Goal: Transaction & Acquisition: Download file/media

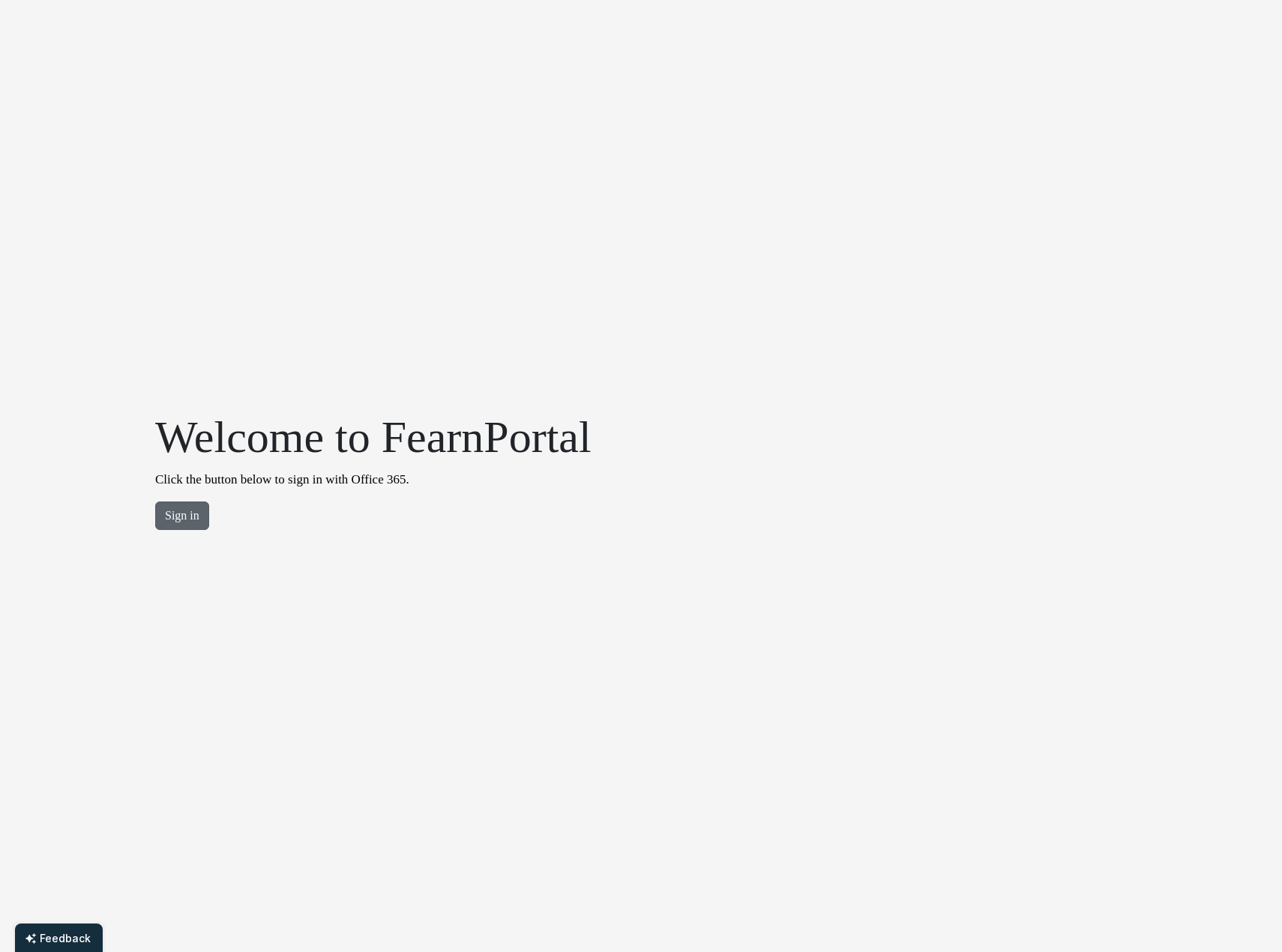
click at [180, 515] on button "Sign in" at bounding box center [182, 516] width 54 height 28
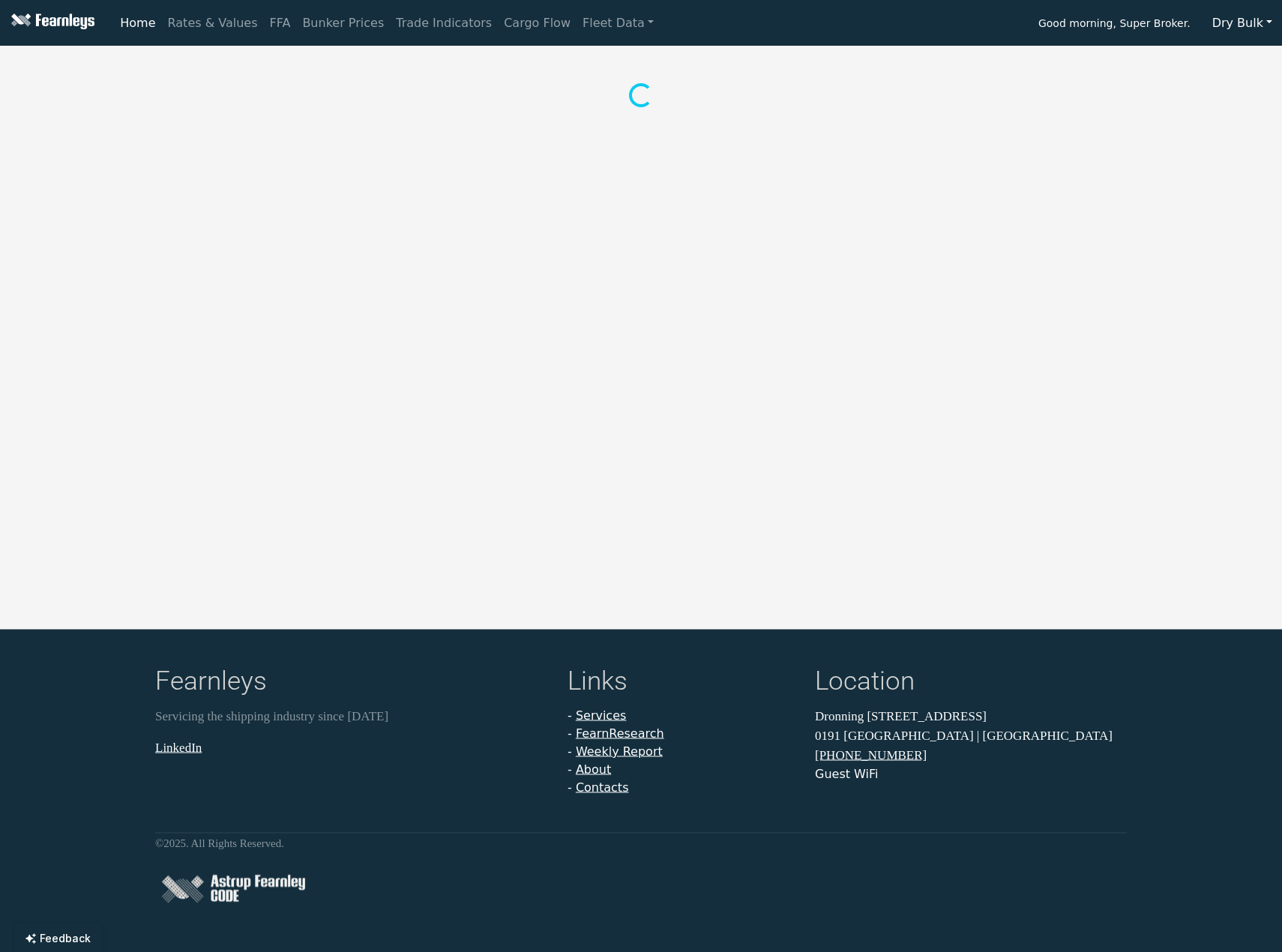
click at [1224, 17] on button "Dry Bulk" at bounding box center [1242, 23] width 79 height 28
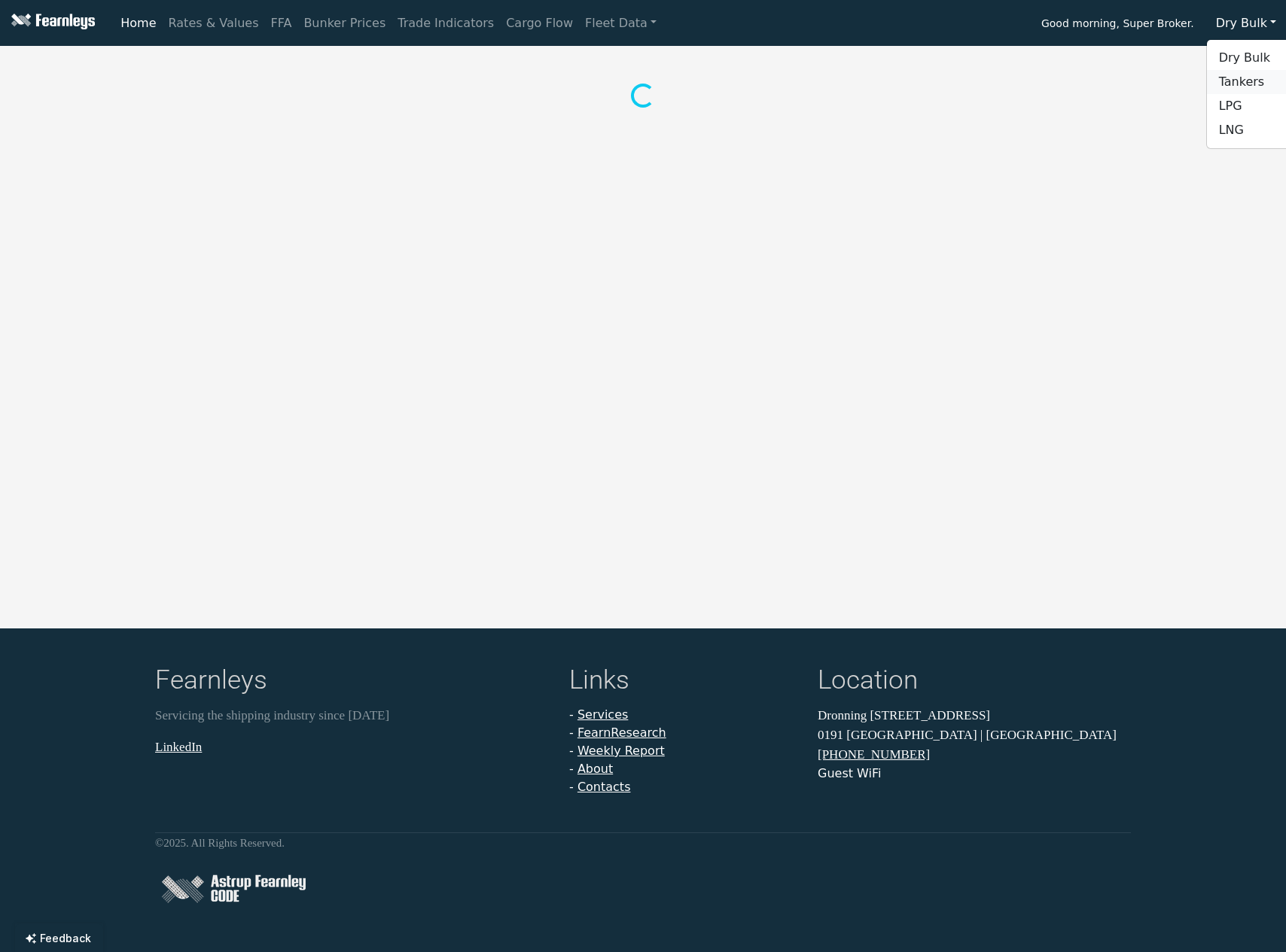
drag, startPoint x: 1245, startPoint y: 85, endPoint x: 1225, endPoint y: 79, distance: 20.9
click at [1245, 85] on link "Tankers" at bounding box center [1266, 81] width 119 height 24
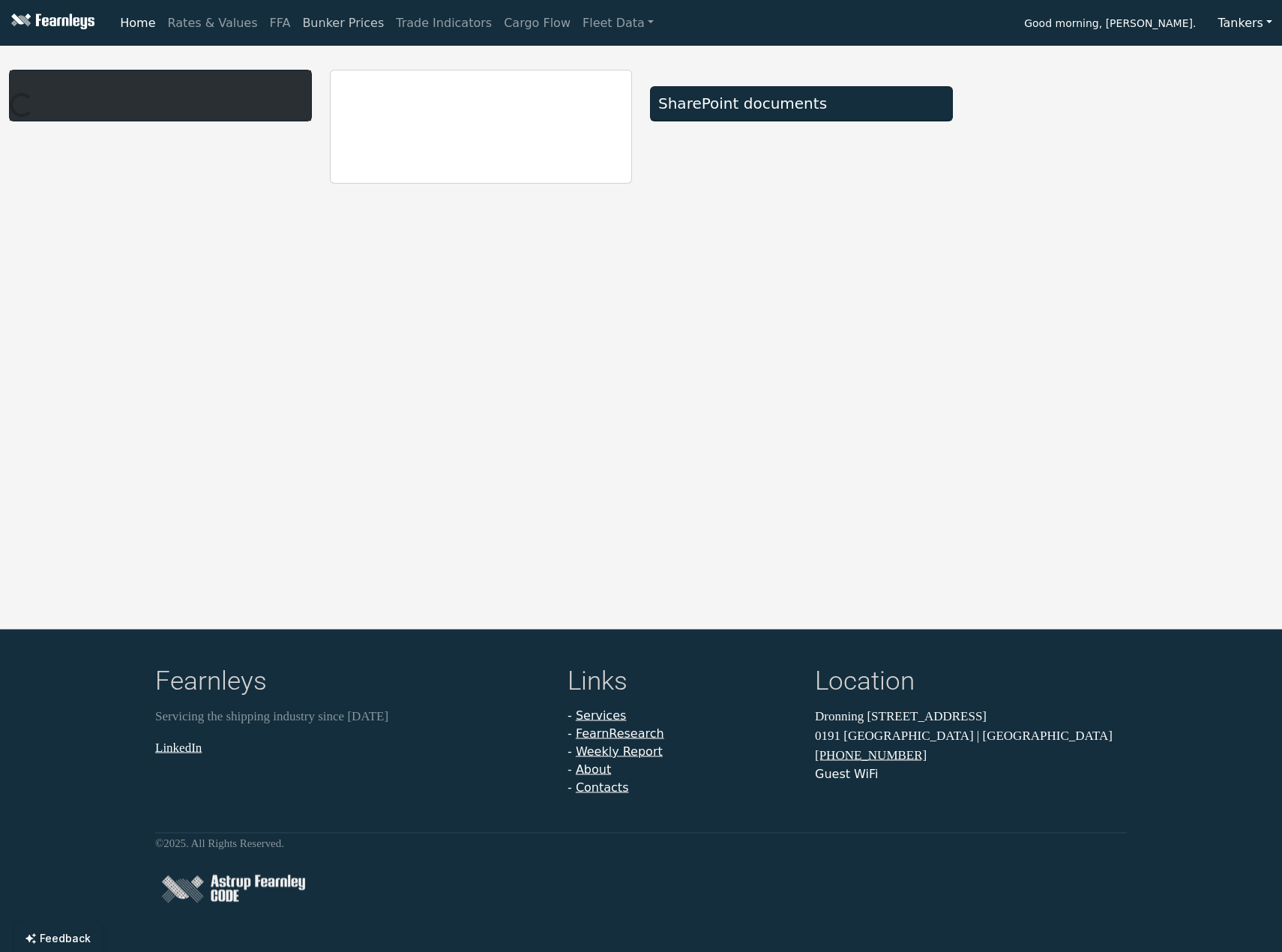
click at [334, 20] on link "Bunker Prices" at bounding box center [342, 23] width 93 height 30
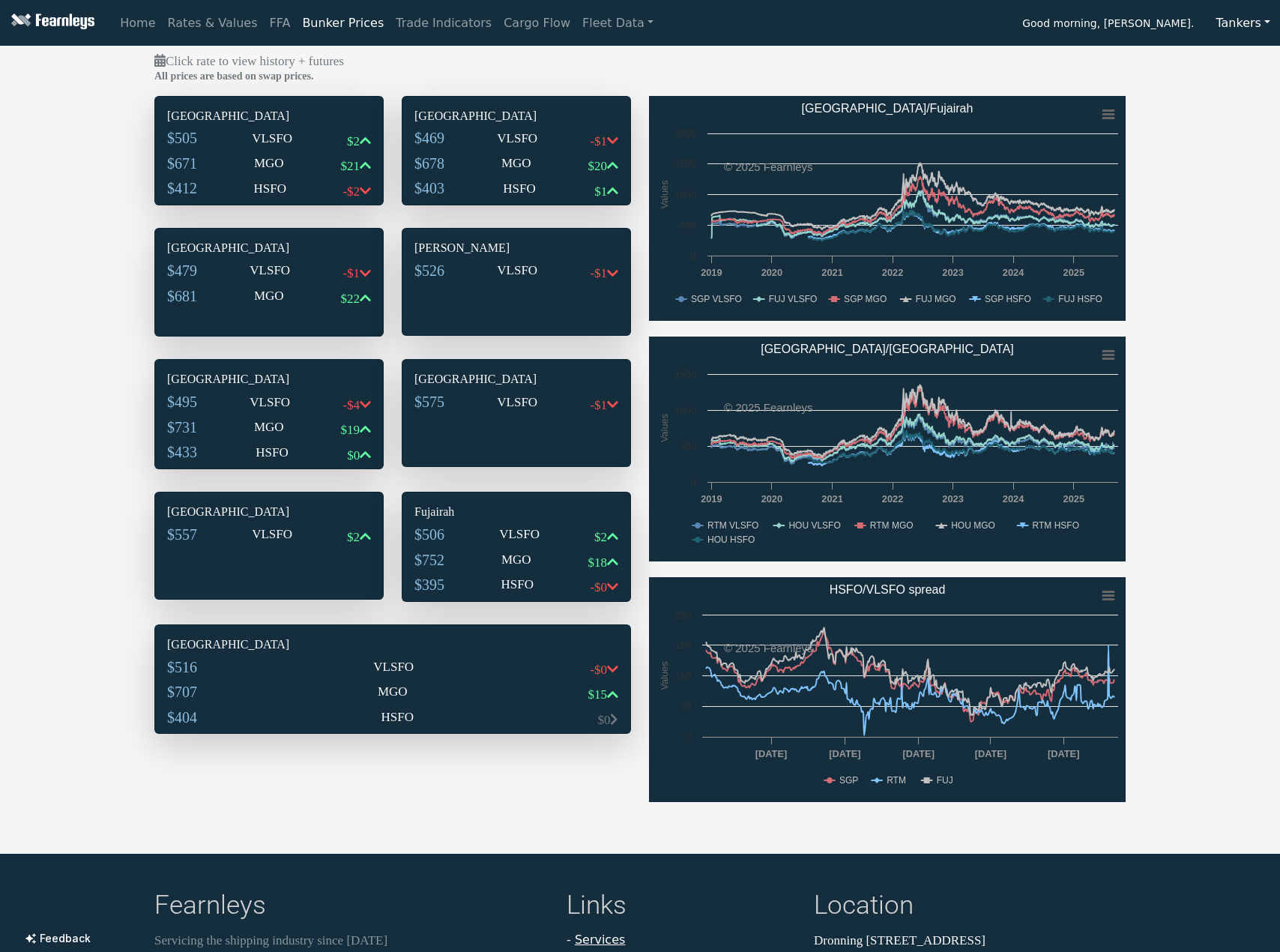
click at [322, 150] on div "$505 VLSFO $2" at bounding box center [269, 141] width 204 height 26
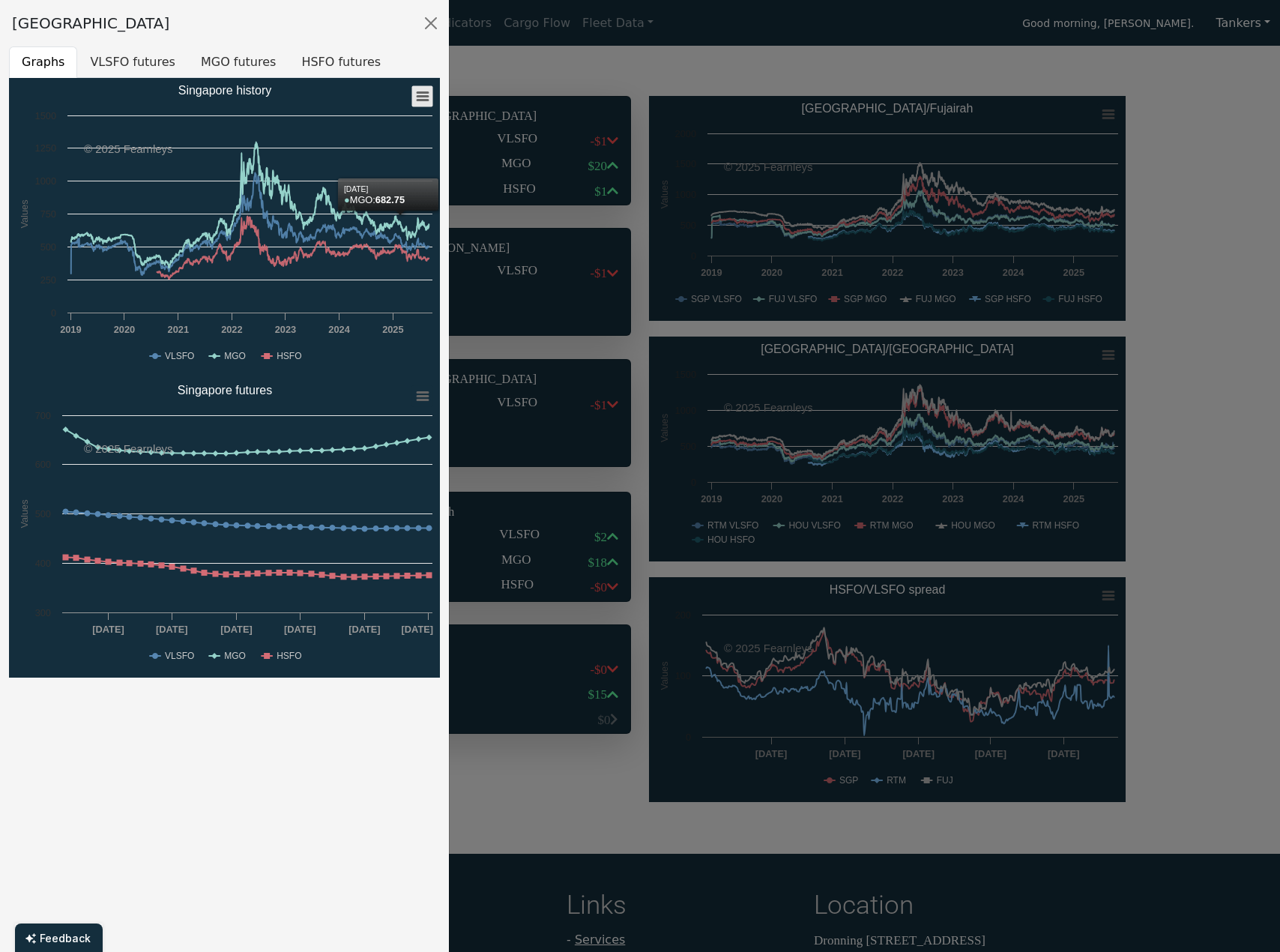
click at [423, 93] on icon "Singapore history" at bounding box center [422, 96] width 11 height 7
click at [369, 167] on li "Download XLS" at bounding box center [374, 168] width 104 height 21
click at [475, 75] on div at bounding box center [640, 476] width 1280 height 952
